Goal: Information Seeking & Learning: Learn about a topic

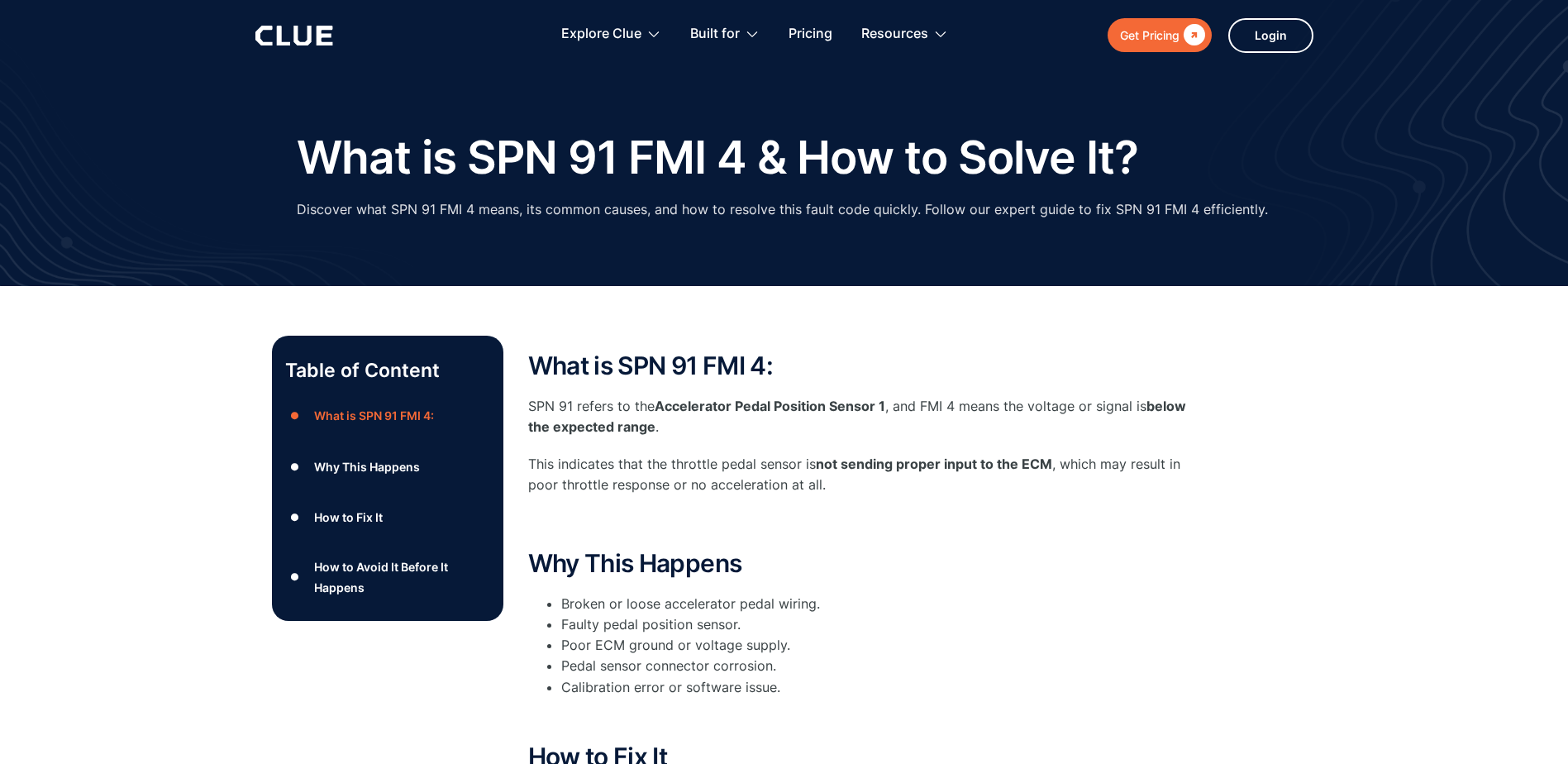
click at [66, 514] on div "Table of Content ● What is SPN 91 FMI 4: ● Why This Happens ● How to Fix It ● H…" at bounding box center [784, 733] width 1568 height 895
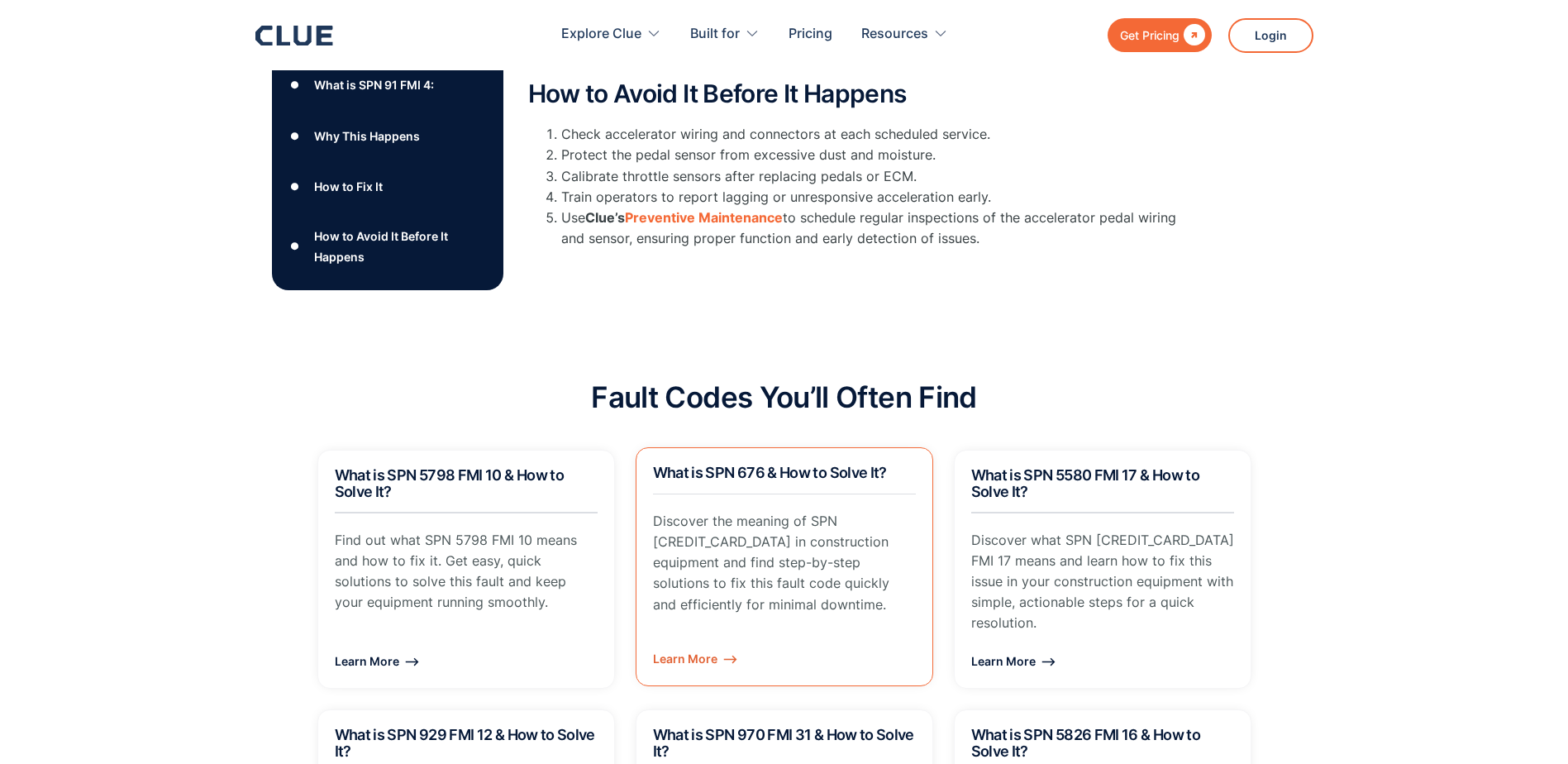
scroll to position [827, 0]
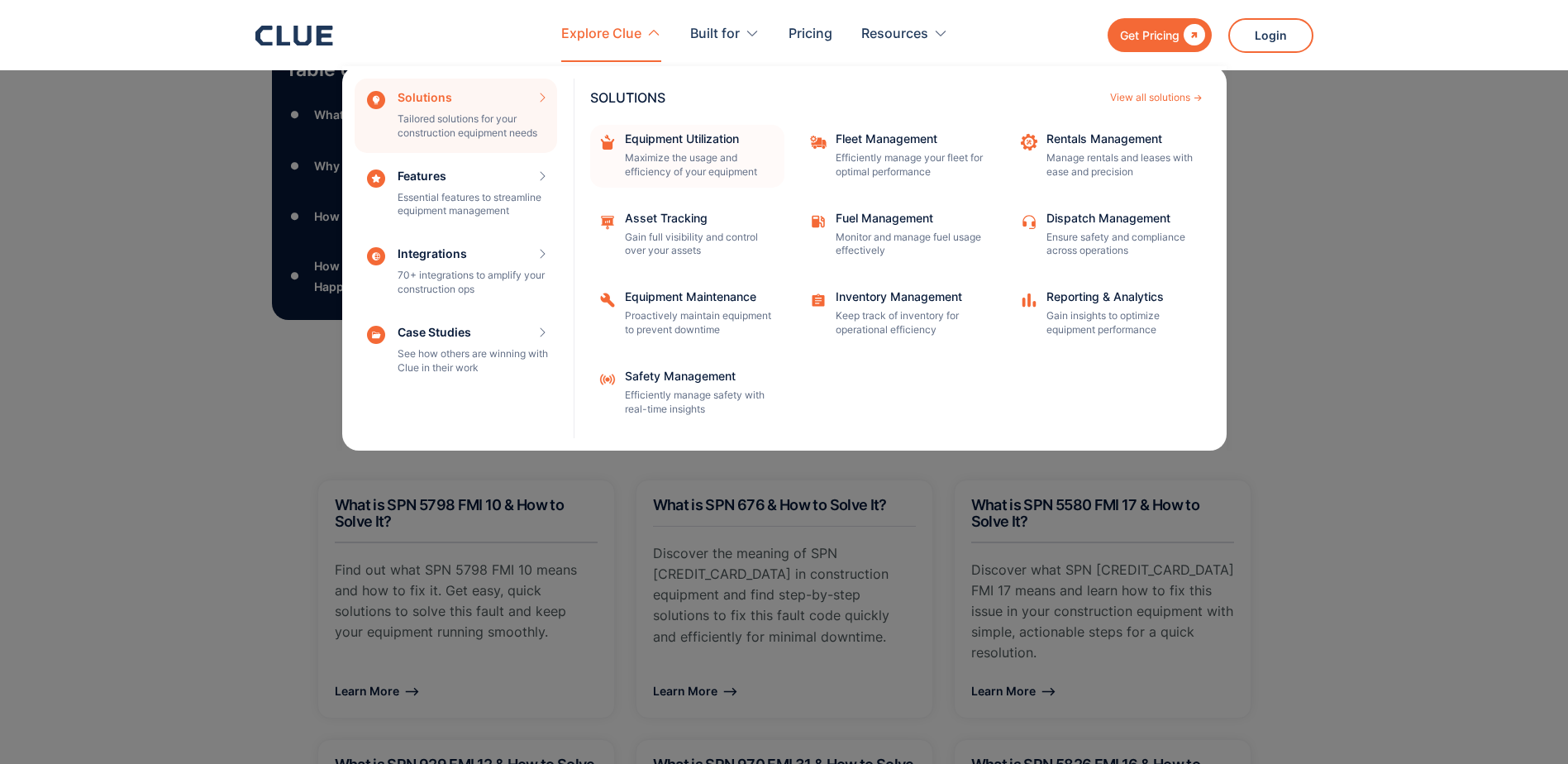
drag, startPoint x: 998, startPoint y: 277, endPoint x: 603, endPoint y: 142, distance: 417.4
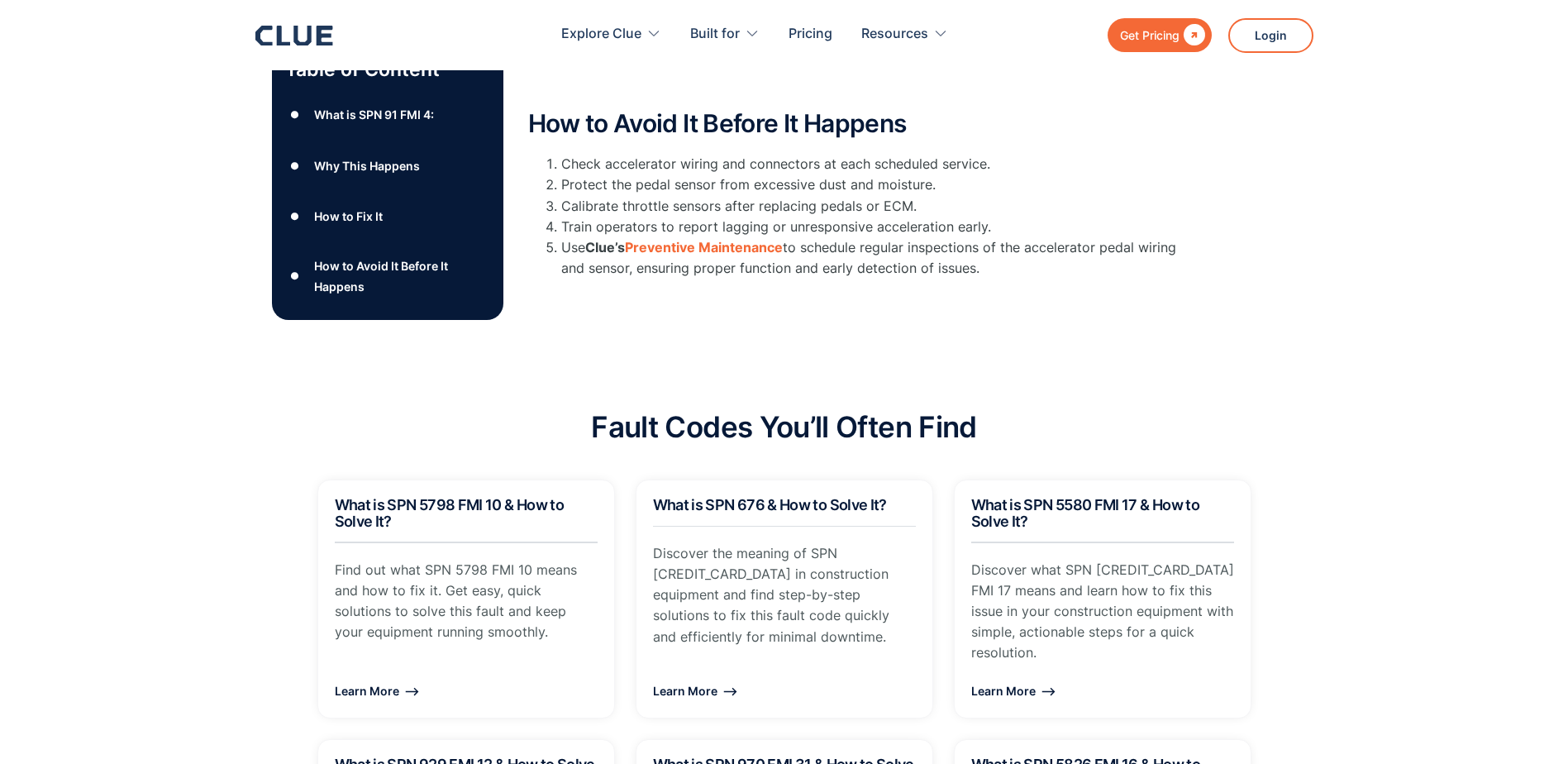
drag, startPoint x: 603, startPoint y: 142, endPoint x: 1365, endPoint y: 234, distance: 767.5
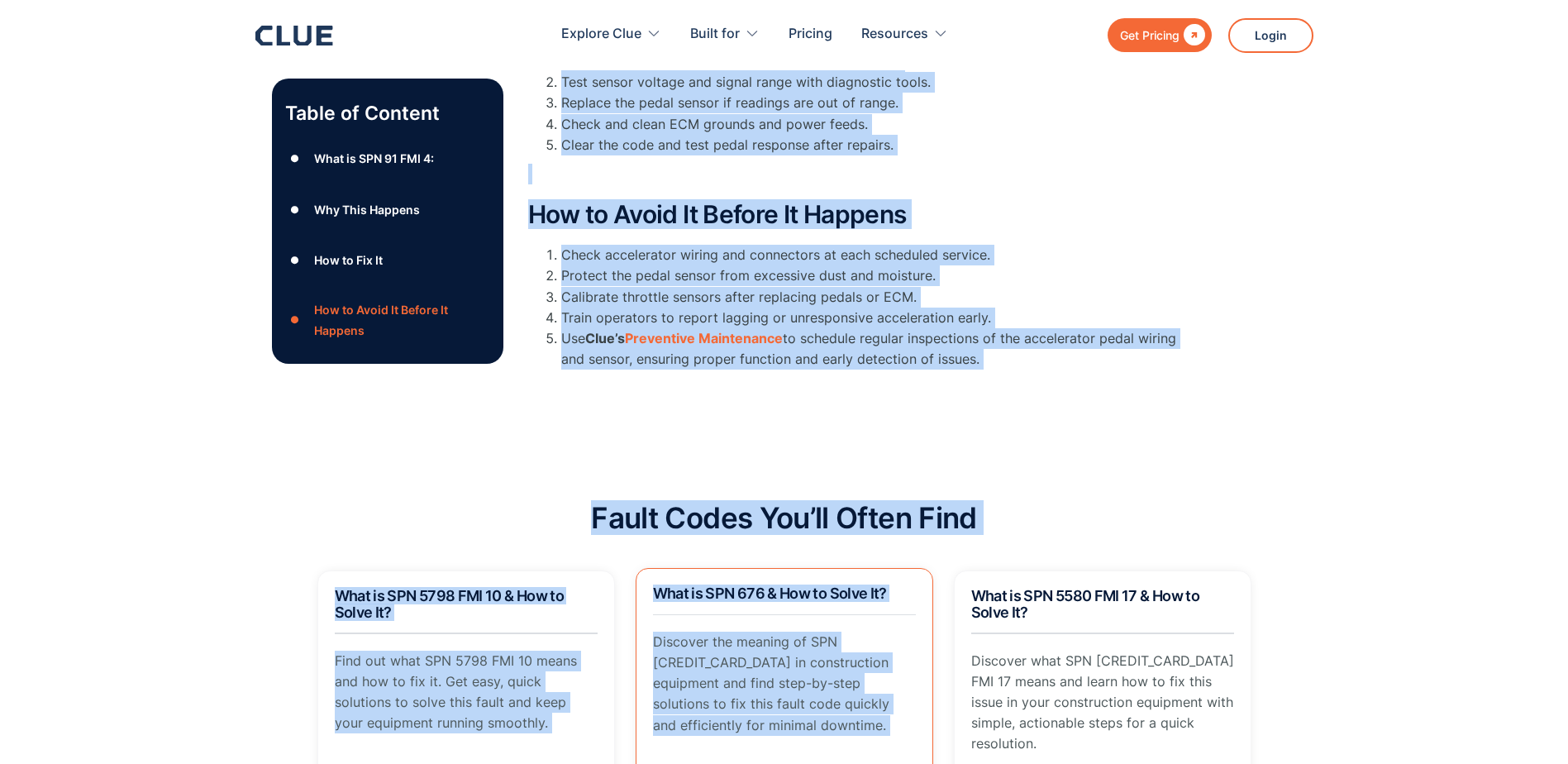
scroll to position [869, 0]
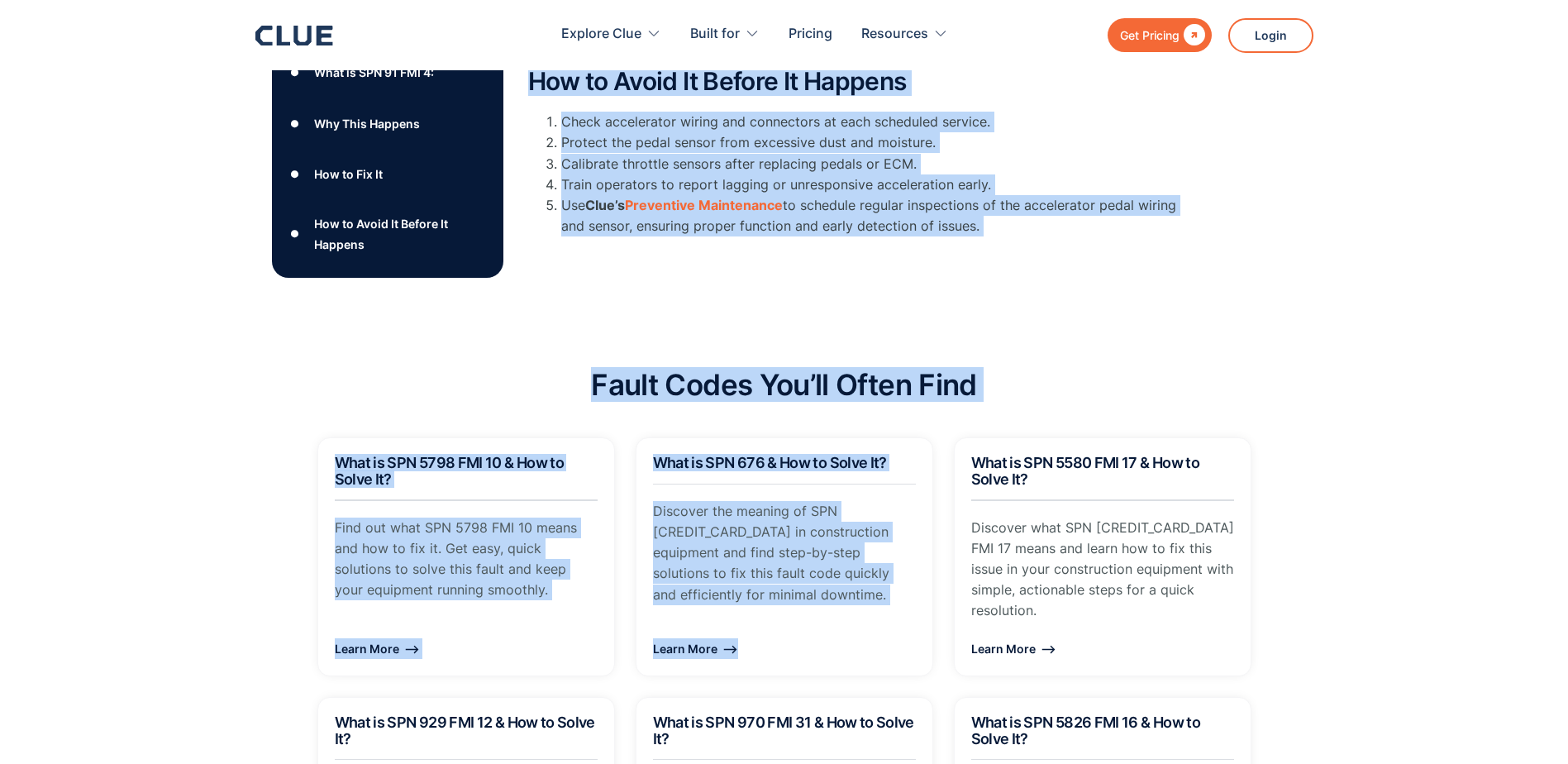
drag, startPoint x: 529, startPoint y: 357, endPoint x: 988, endPoint y: 234, distance: 475.2
drag, startPoint x: 988, startPoint y: 234, endPoint x: 833, endPoint y: 214, distance: 156.3
copy div "Lore ip DOL 89 SIT 7: AME 09 consec ad eli Seddoeiusmo Tempo Incididu Utlabo 9 …"
